Goal: Check status: Check status

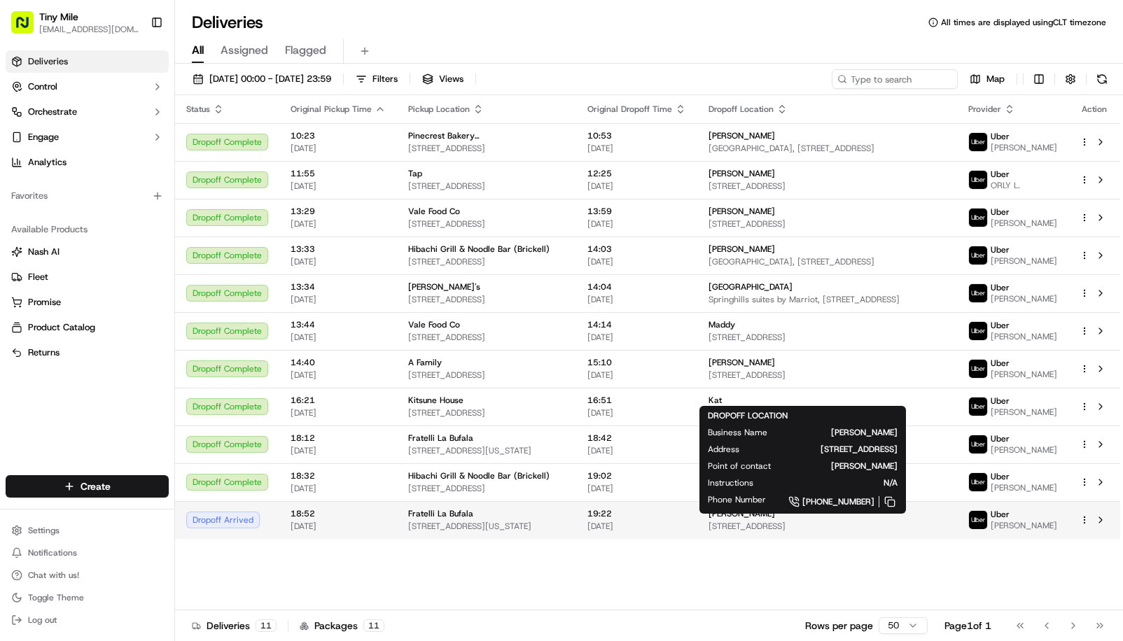
click at [709, 532] on span "[STREET_ADDRESS]" at bounding box center [827, 526] width 237 height 11
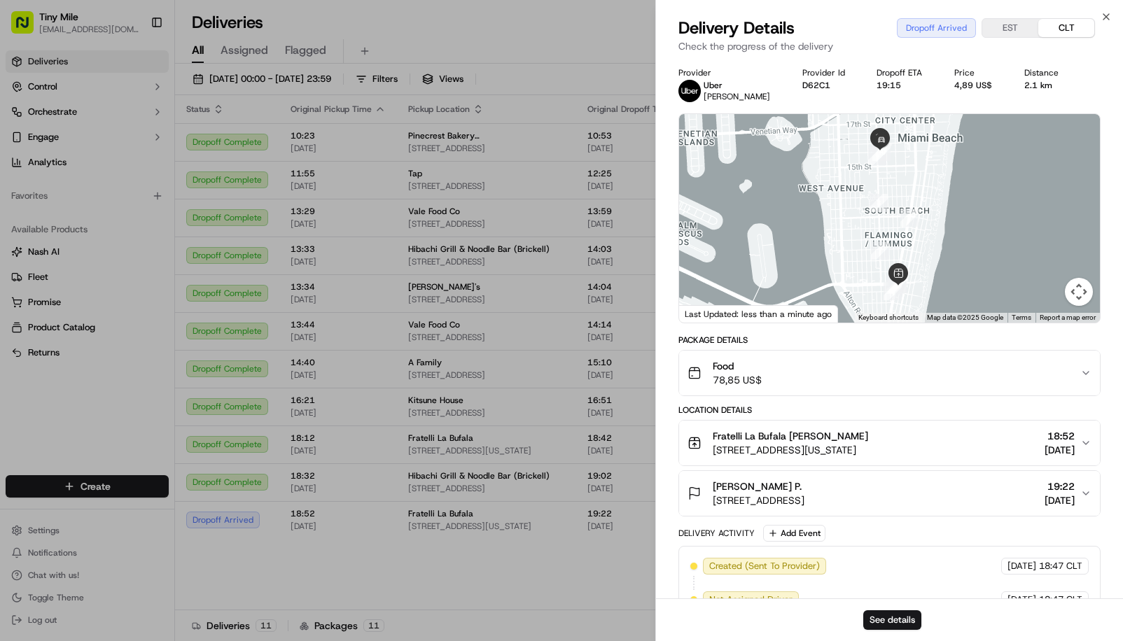
click at [1089, 375] on icon "button" at bounding box center [1085, 373] width 11 height 11
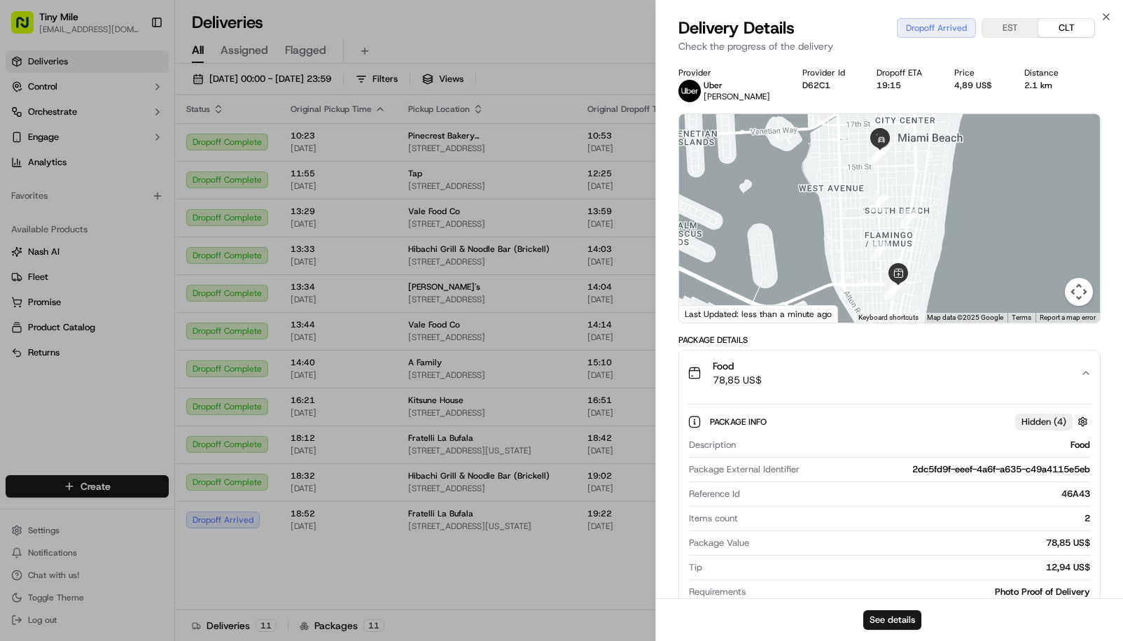
click at [1089, 375] on icon "button" at bounding box center [1085, 373] width 11 height 11
